Goal: Transaction & Acquisition: Purchase product/service

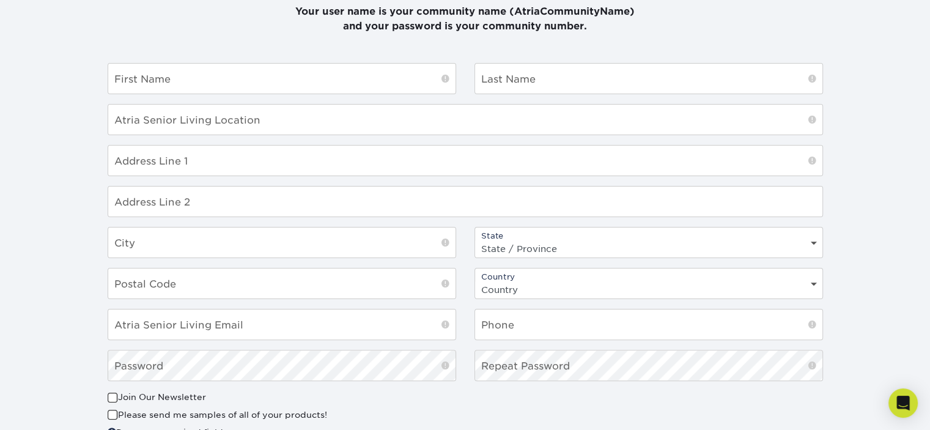
scroll to position [109, 0]
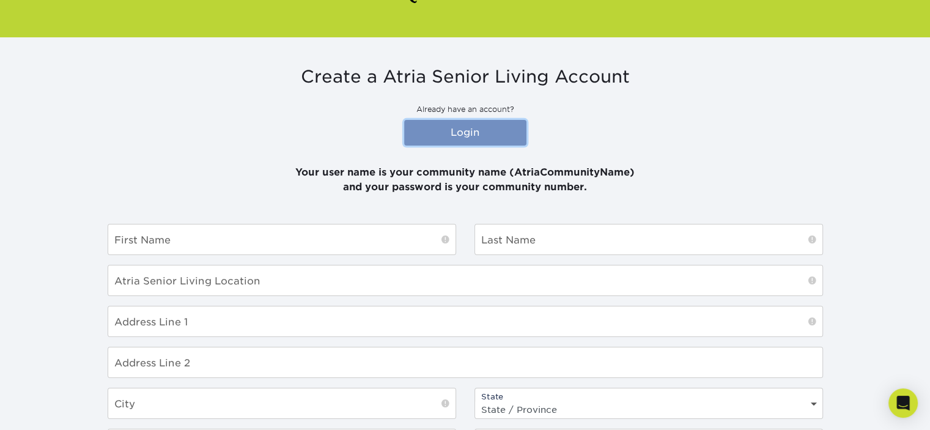
click at [481, 134] on link "Login" at bounding box center [465, 133] width 122 height 26
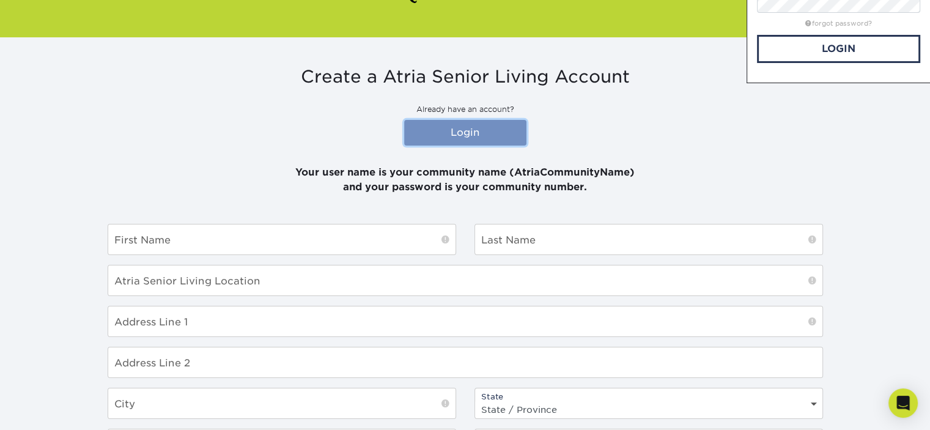
scroll to position [0, 0]
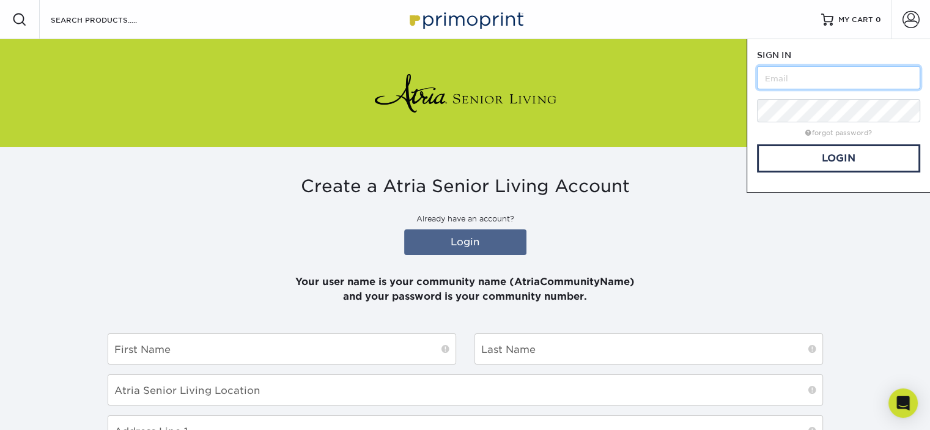
click at [797, 82] on input "text" at bounding box center [838, 77] width 163 height 23
type input "a"
type input "atriamarlandplace"
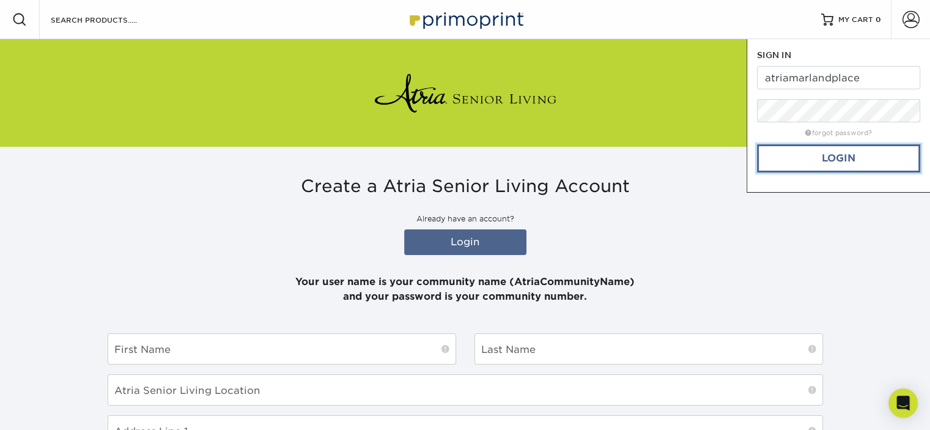
click at [834, 153] on link "Login" at bounding box center [838, 158] width 163 height 28
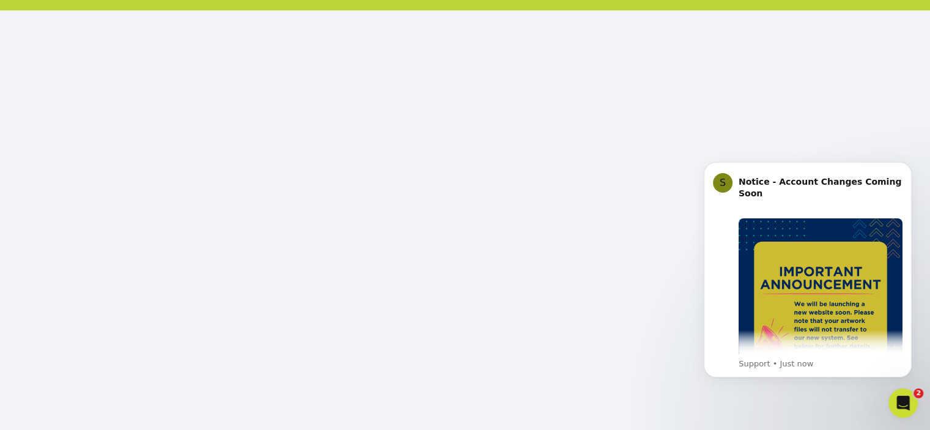
scroll to position [147, 0]
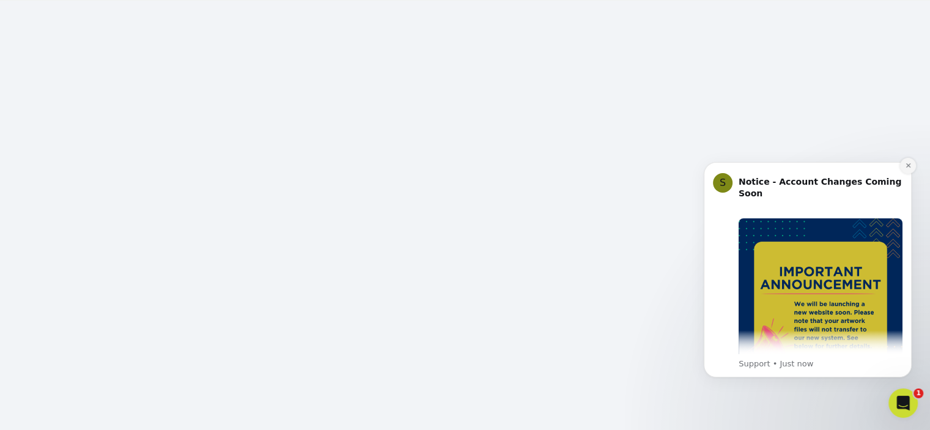
click at [909, 169] on button "Dismiss notification" at bounding box center [908, 166] width 16 height 16
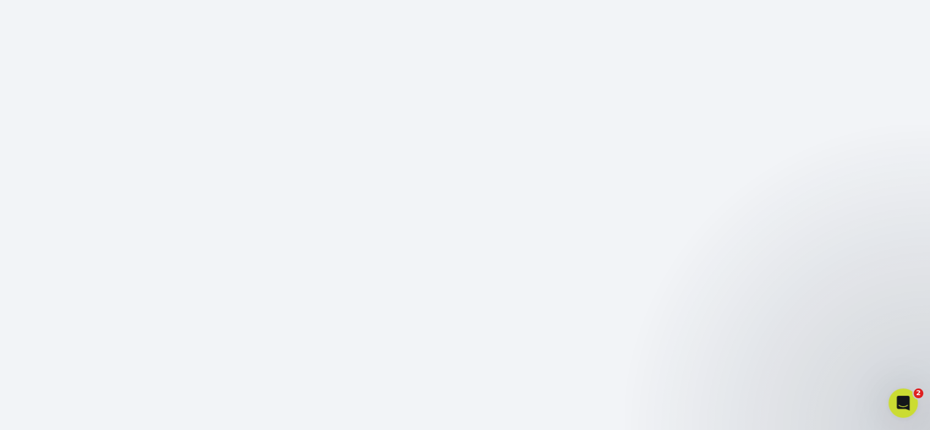
scroll to position [84, 0]
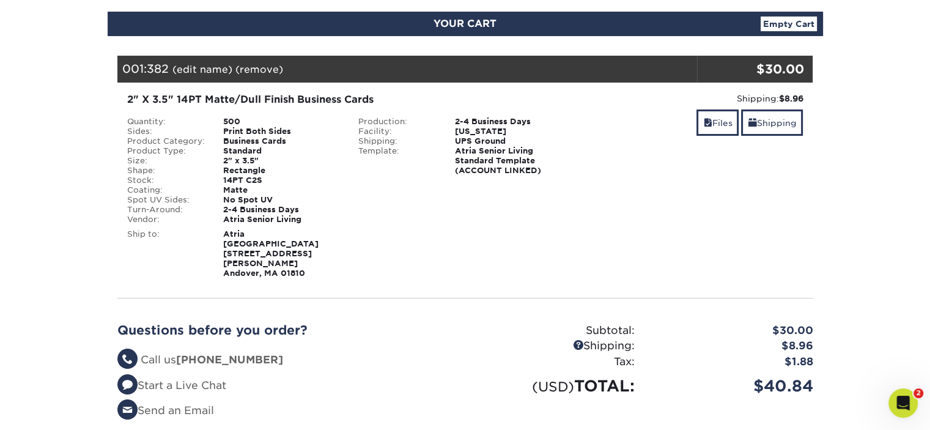
scroll to position [122, 0]
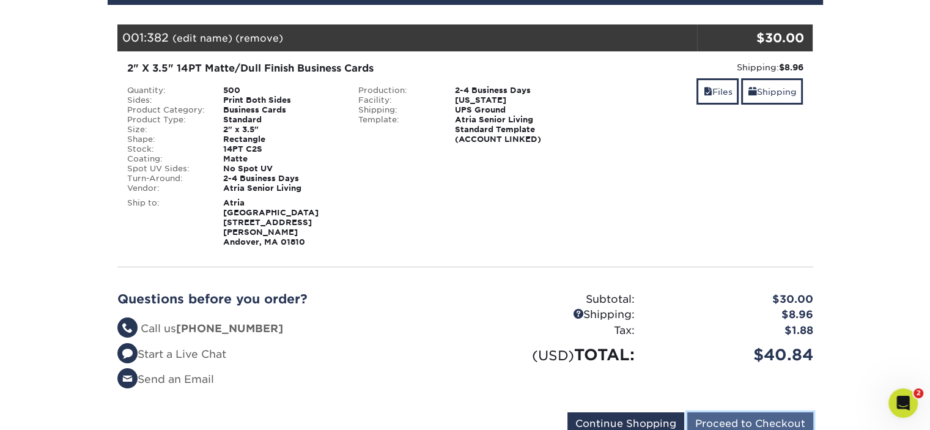
click at [759, 412] on input "Proceed to Checkout" at bounding box center [750, 423] width 126 height 23
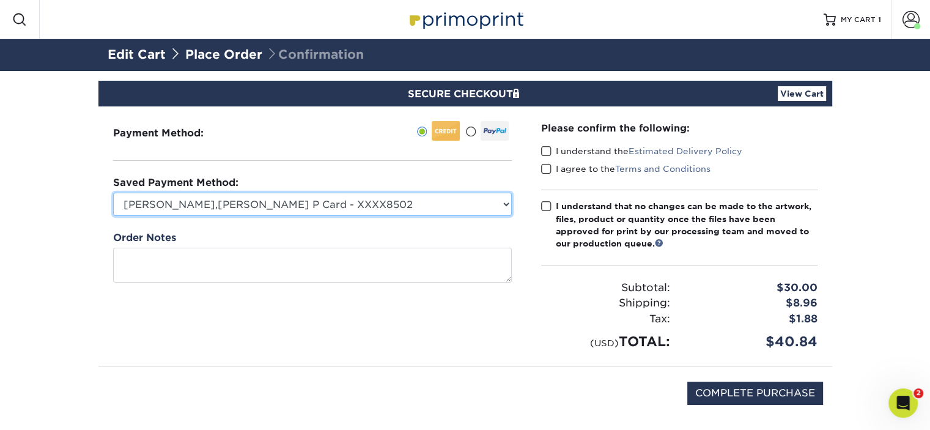
click at [259, 202] on select "Kim O,Brien P Card - XXXX8502 Visa - XXXX8502 New Credit Card" at bounding box center [312, 204] width 399 height 23
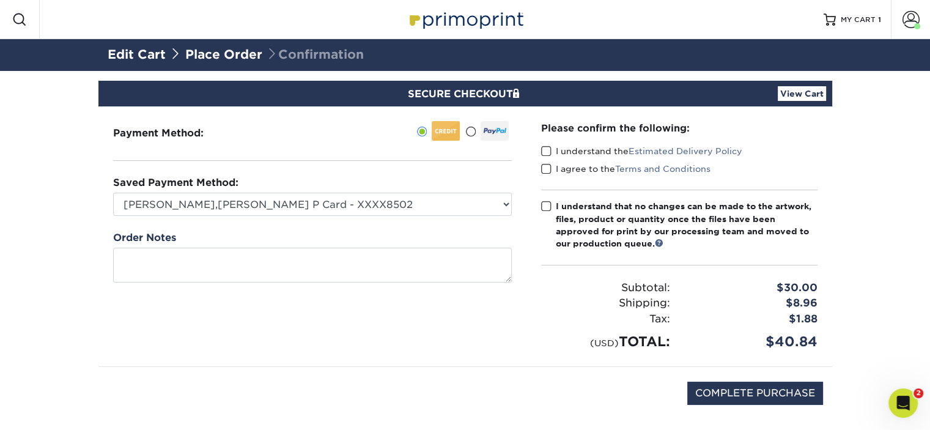
click at [286, 167] on div "Payment Method:" at bounding box center [312, 236] width 428 height 260
click at [558, 152] on label "I understand the Estimated Delivery Policy" at bounding box center [641, 151] width 201 height 12
click at [0, 0] on input "I understand the Estimated Delivery Policy" at bounding box center [0, 0] width 0 height 0
click at [552, 164] on label "I agree to the Terms and Conditions" at bounding box center [625, 169] width 169 height 12
click at [0, 0] on input "I agree to the Terms and Conditions" at bounding box center [0, 0] width 0 height 0
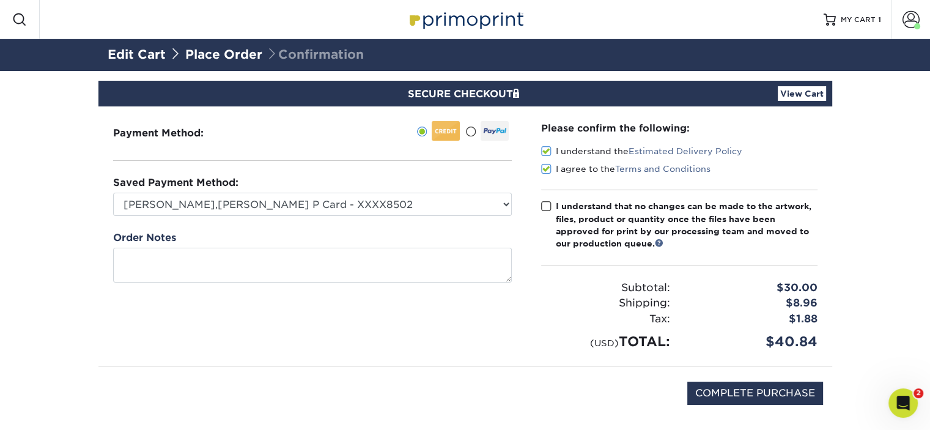
click at [548, 206] on span at bounding box center [546, 207] width 10 height 12
click at [0, 0] on input "I understand that no changes can be made to the artwork, files, product or quan…" at bounding box center [0, 0] width 0 height 0
click at [769, 390] on input "COMPLETE PURCHASE" at bounding box center [755, 393] width 136 height 23
type input "COMPLETE PURCHASE"
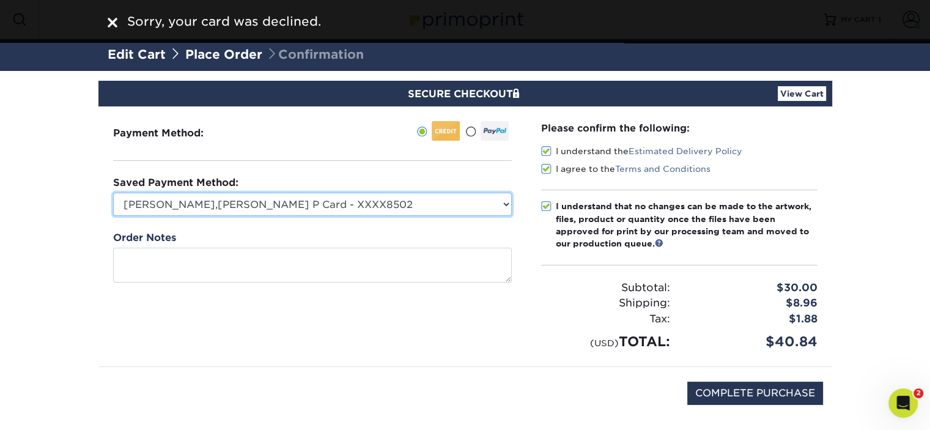
click at [325, 207] on select "Kim O,Brien P Card - XXXX8502 Visa - XXXX8502 New Credit Card" at bounding box center [312, 204] width 399 height 23
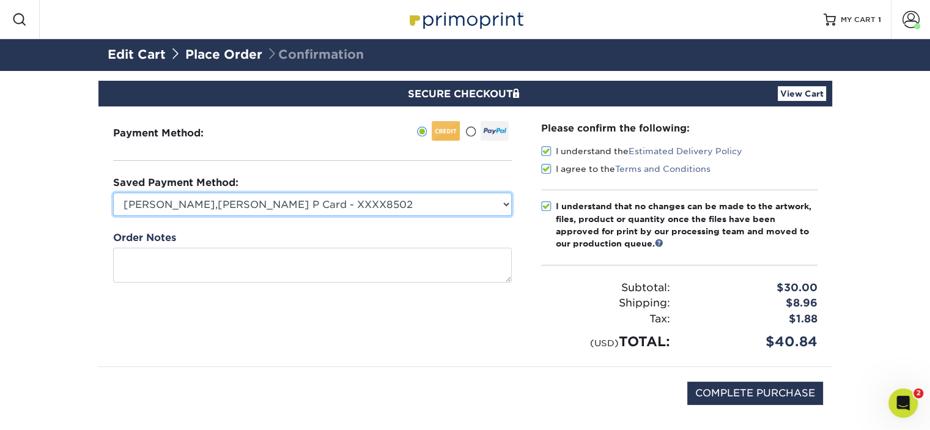
select select
click at [113, 193] on select "Kim O,Brien P Card - XXXX8502 Visa - XXXX8502 New Credit Card" at bounding box center [312, 204] width 399 height 23
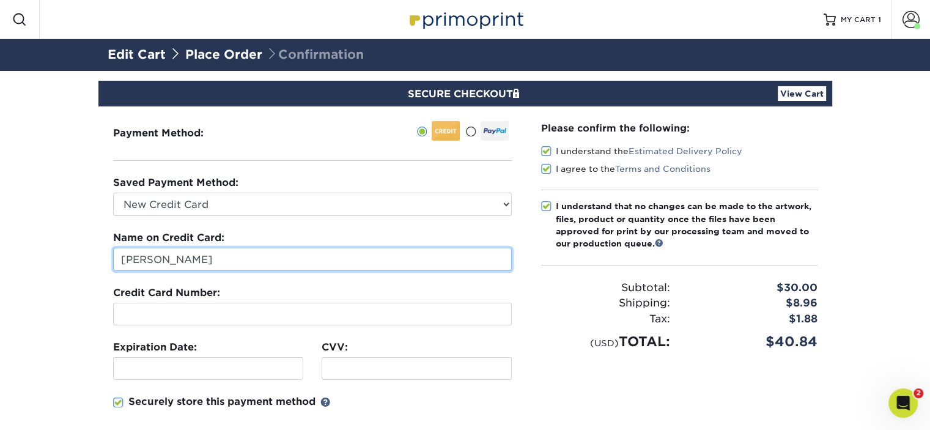
click at [304, 268] on input "Ann Miceli" at bounding box center [312, 259] width 399 height 23
type input "A"
drag, startPoint x: 207, startPoint y: 260, endPoint x: 254, endPoint y: 262, distance: 47.1
click at [249, 262] on input "Jonathan Howie4808017021380951" at bounding box center [312, 259] width 399 height 23
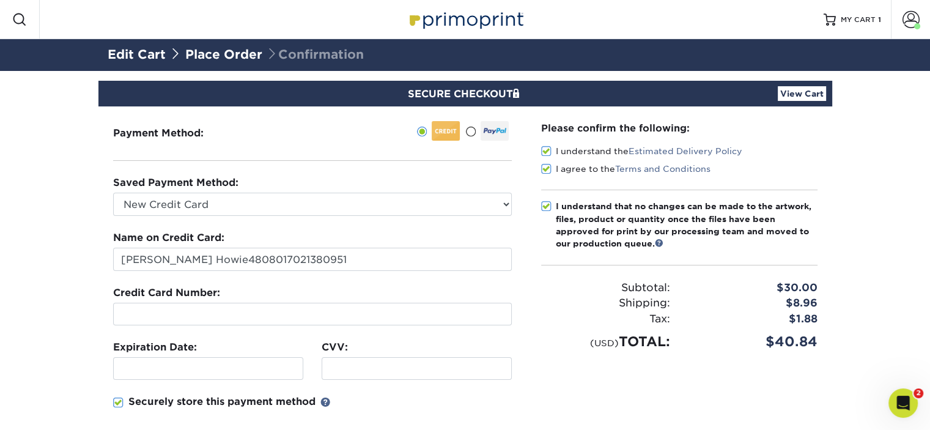
click at [331, 276] on fieldset "Name on Credit Card: Jonathan Howie4808017021380951 Credit Card Number: Expirat…" at bounding box center [312, 354] width 399 height 247
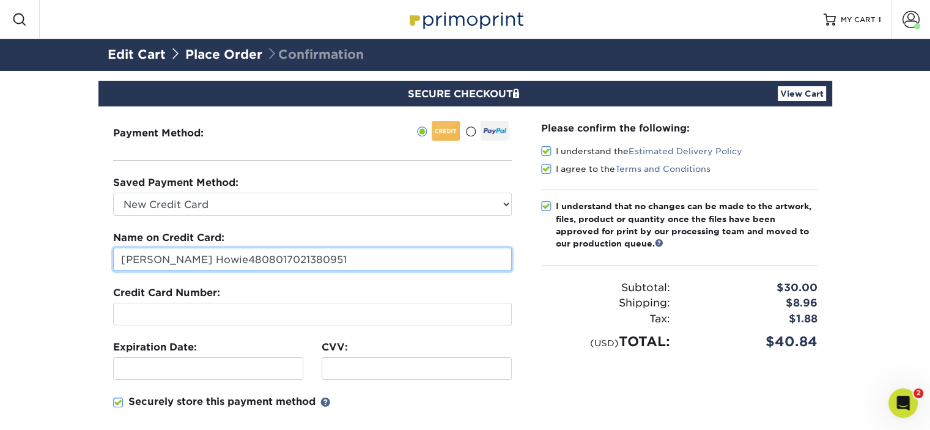
drag, startPoint x: 328, startPoint y: 268, endPoint x: 204, endPoint y: 262, distance: 124.3
click at [204, 262] on input "Jonathan Howie4808017021380951" at bounding box center [312, 259] width 399 height 23
type input "Jonathan Howie"
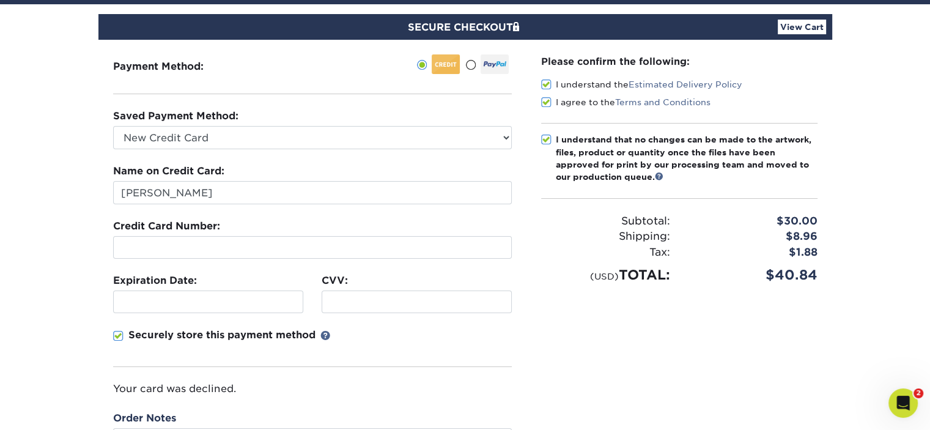
scroll to position [183, 0]
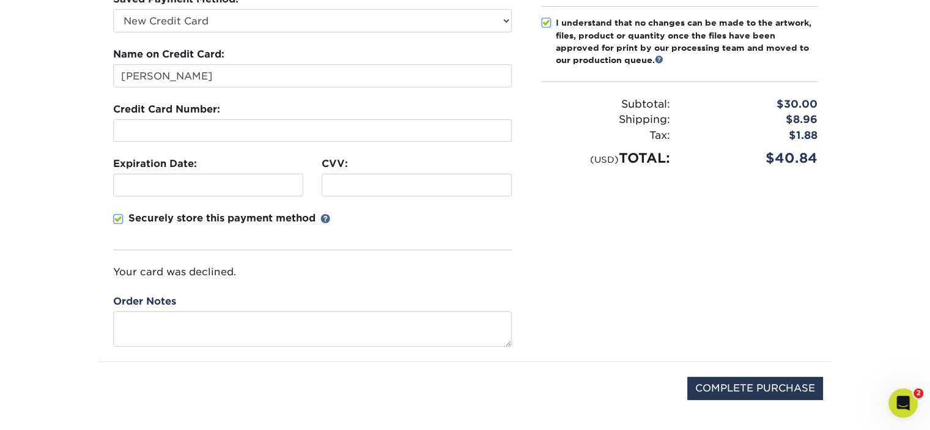
click at [124, 219] on label "Securely store this payment method" at bounding box center [221, 218] width 217 height 15
click at [0, 0] on input "Securely store this payment method" at bounding box center [0, 0] width 0 height 0
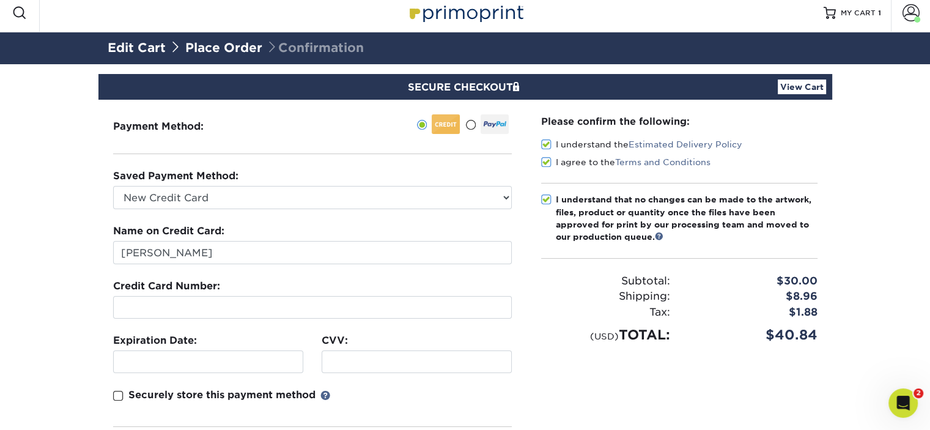
scroll to position [0, 0]
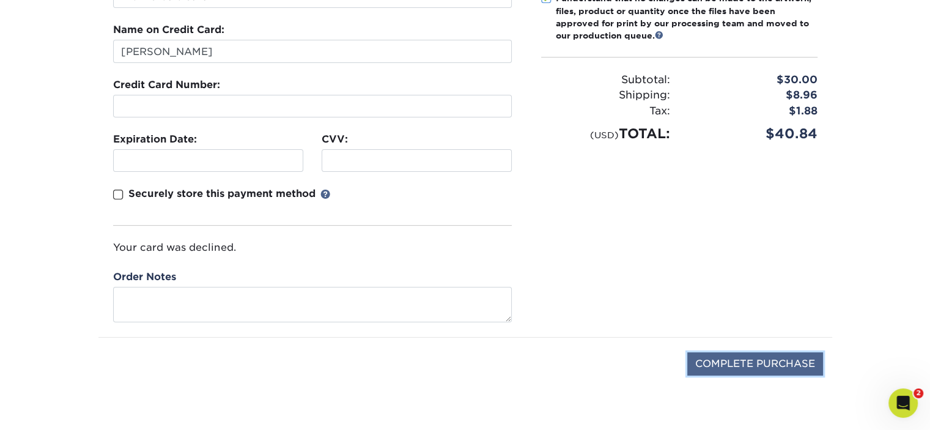
click at [730, 358] on input "COMPLETE PURCHASE" at bounding box center [755, 363] width 136 height 23
type input "PROCESSING, PLEASE WAIT..."
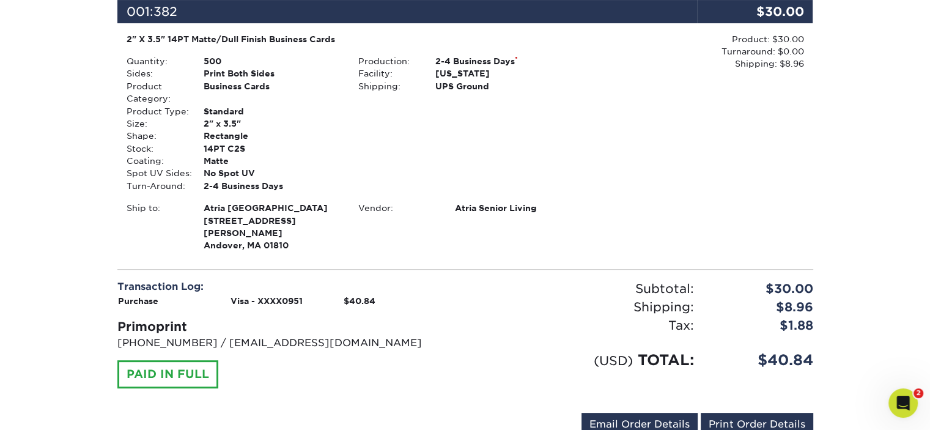
scroll to position [281, 0]
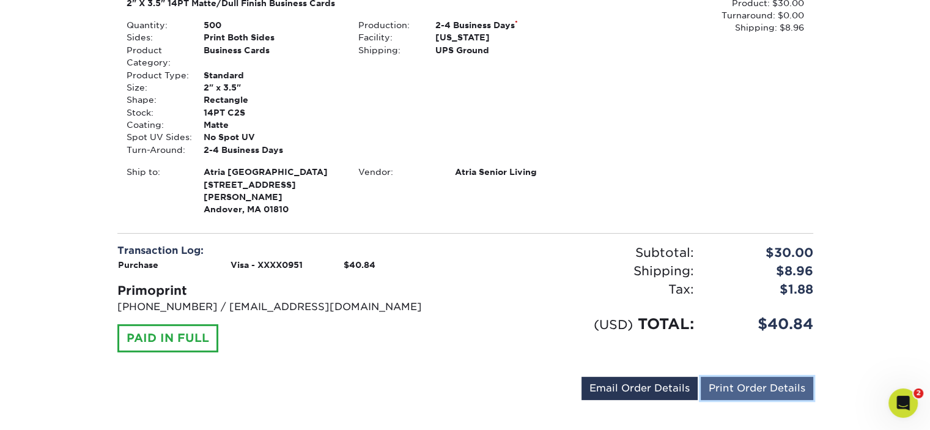
drag, startPoint x: 735, startPoint y: 375, endPoint x: 718, endPoint y: 374, distance: 17.2
click at [736, 377] on link "Print Order Details" at bounding box center [757, 388] width 113 height 23
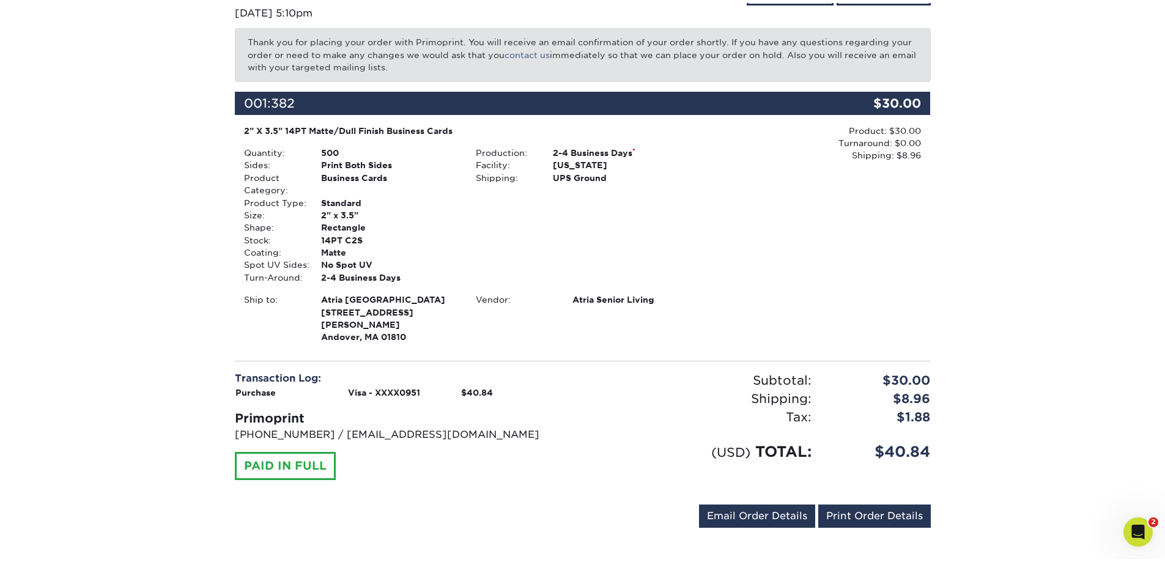
scroll to position [150, 0]
